Goal: Information Seeking & Learning: Learn about a topic

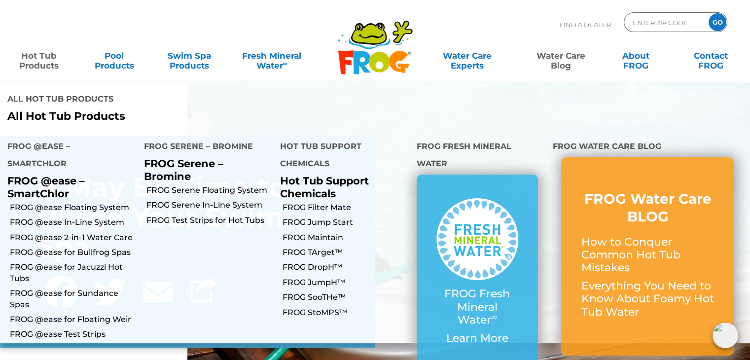
click at [39, 55] on link "Hot Tub Products" at bounding box center [39, 56] width 58 height 20
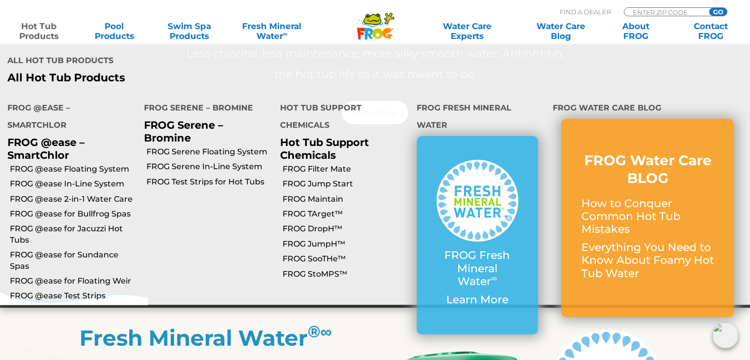
scroll to position [345, 0]
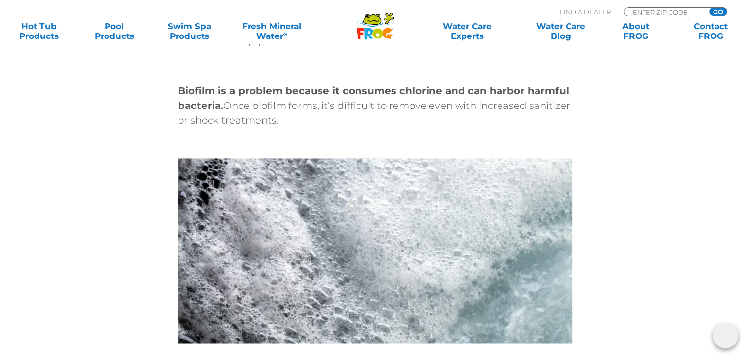
scroll to position [1579, 0]
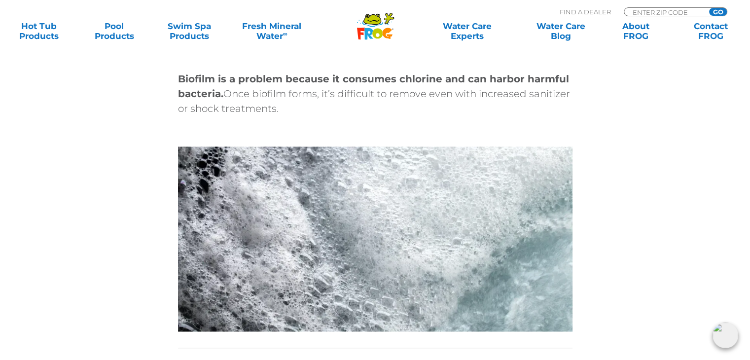
click at [348, 262] on img at bounding box center [375, 239] width 395 height 185
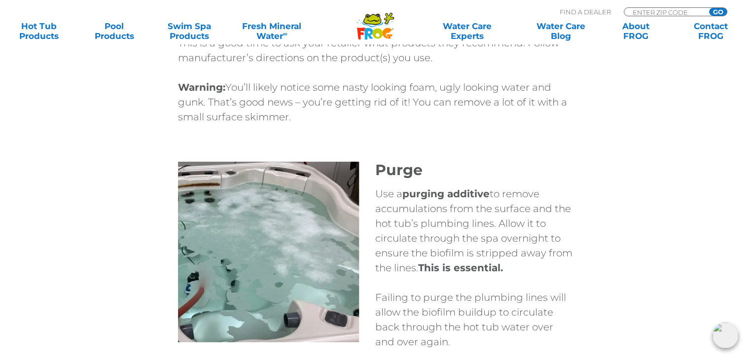
scroll to position [3108, 0]
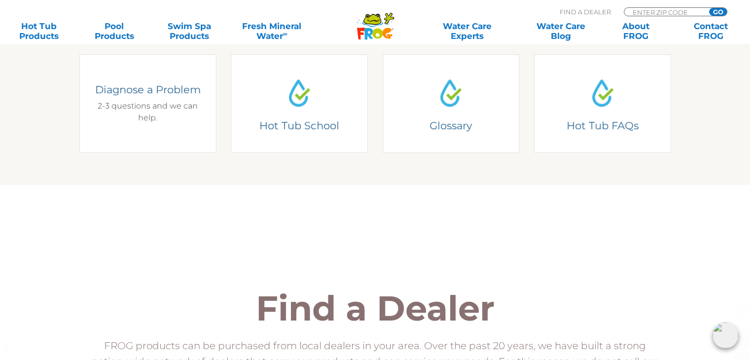
scroll to position [247, 0]
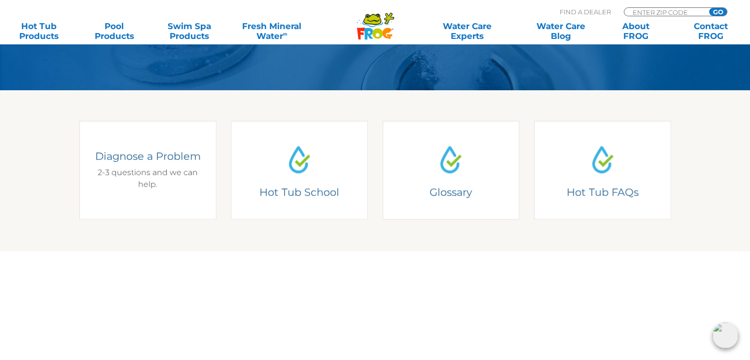
click at [155, 169] on div "Diagnose a Problem 2-3 questions and we can help." at bounding box center [147, 169] width 109 height 41
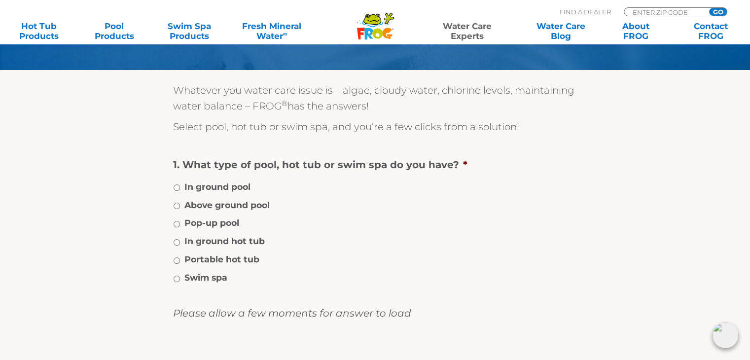
scroll to position [99, 0]
